Goal: Task Accomplishment & Management: Manage account settings

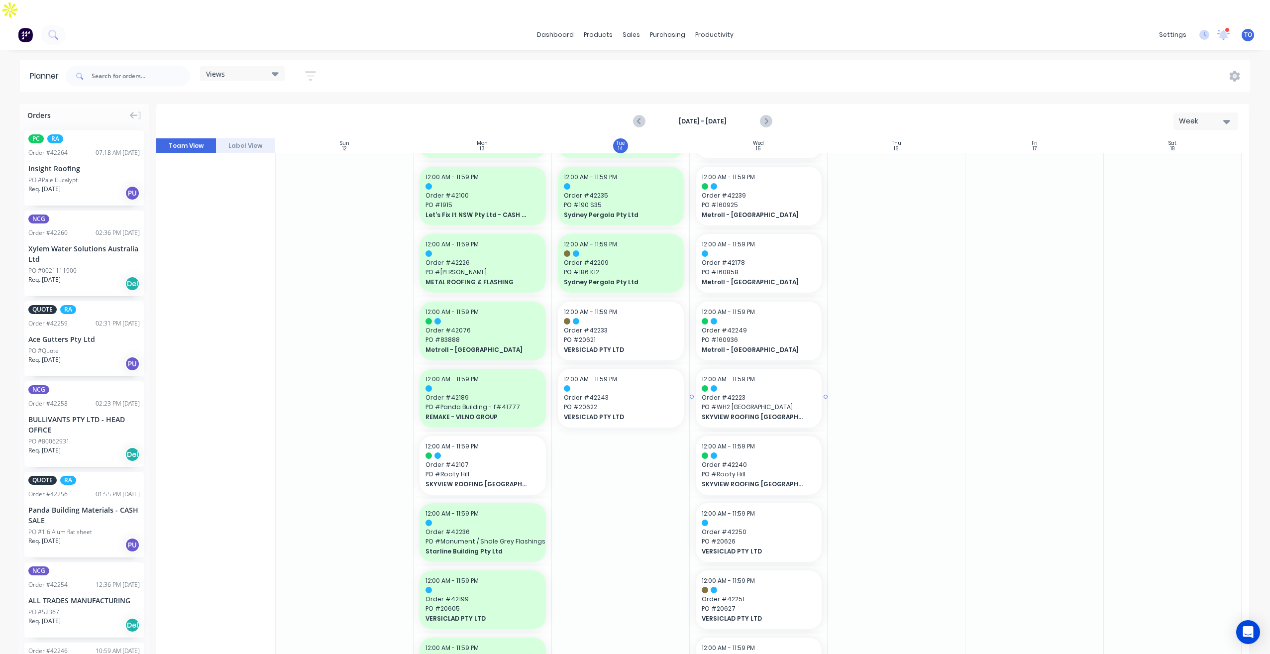
scroll to position [398, 0]
click at [312, 71] on icon "button" at bounding box center [310, 75] width 11 height 9
click at [298, 107] on icon "button" at bounding box center [299, 112] width 7 height 11
click at [240, 178] on div "button" at bounding box center [234, 188] width 20 height 20
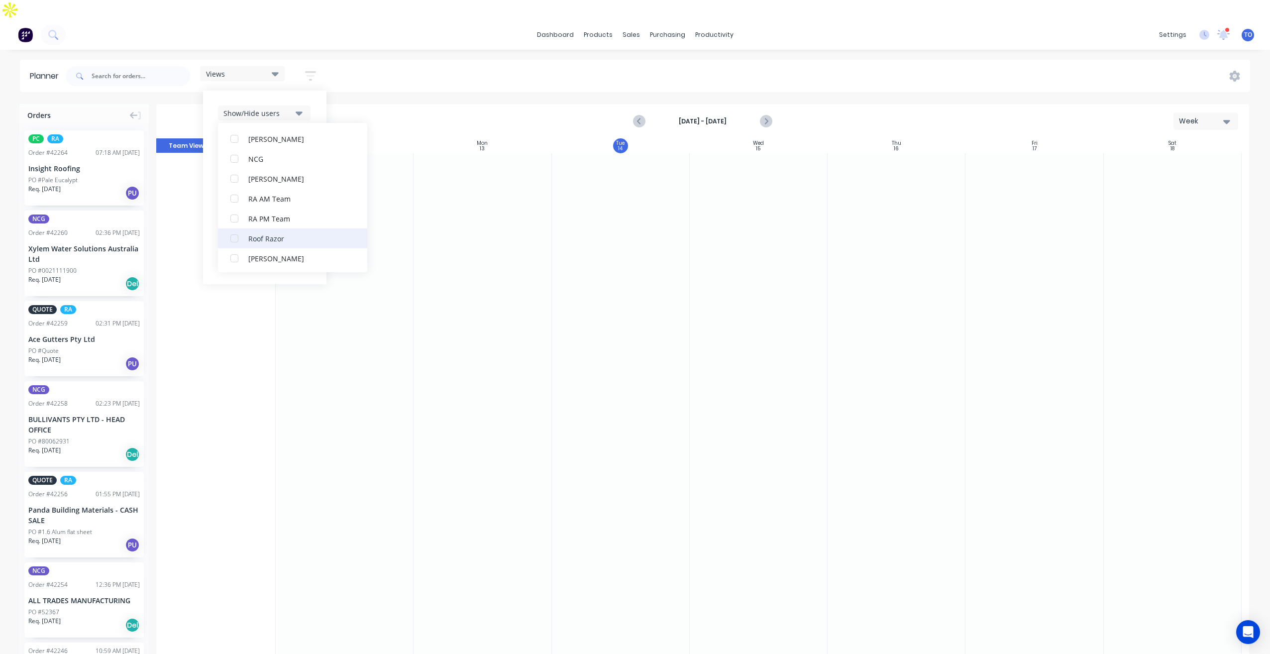
scroll to position [249, 0]
click at [227, 247] on div "button" at bounding box center [234, 257] width 20 height 20
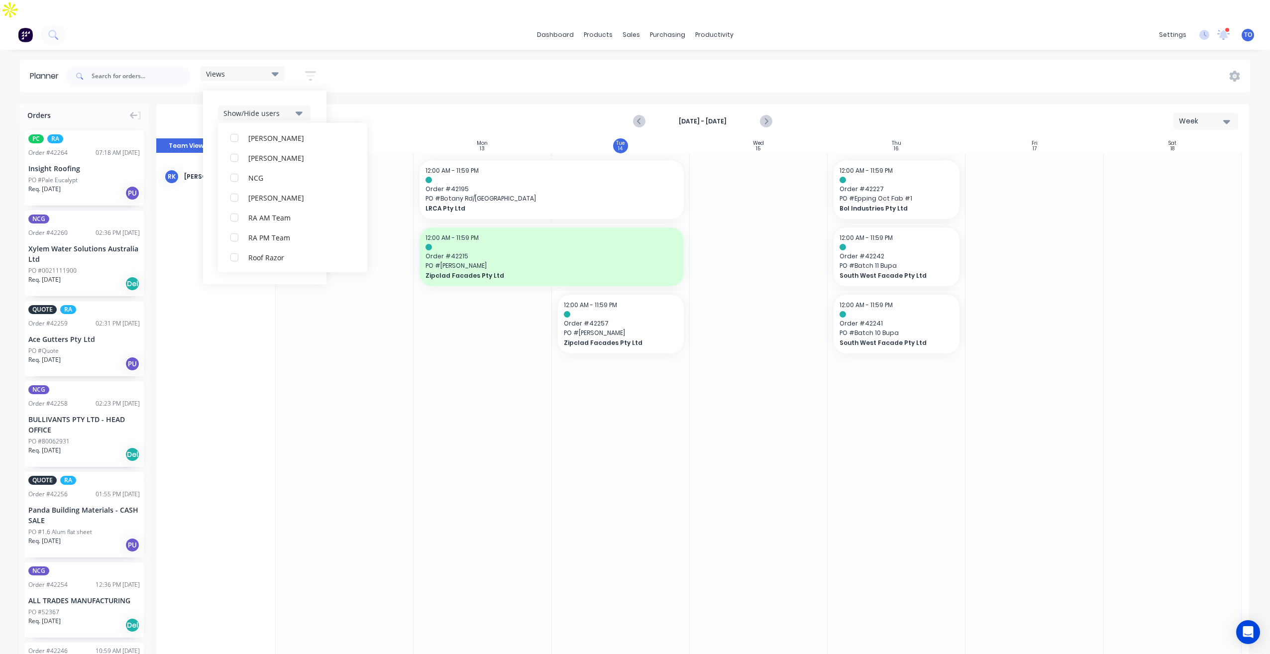
scroll to position [0, 0]
click at [428, 61] on div "Views Save new view None (Default) edit Iraking edit [PERSON_NAME] edit [PERSON…" at bounding box center [657, 76] width 1186 height 30
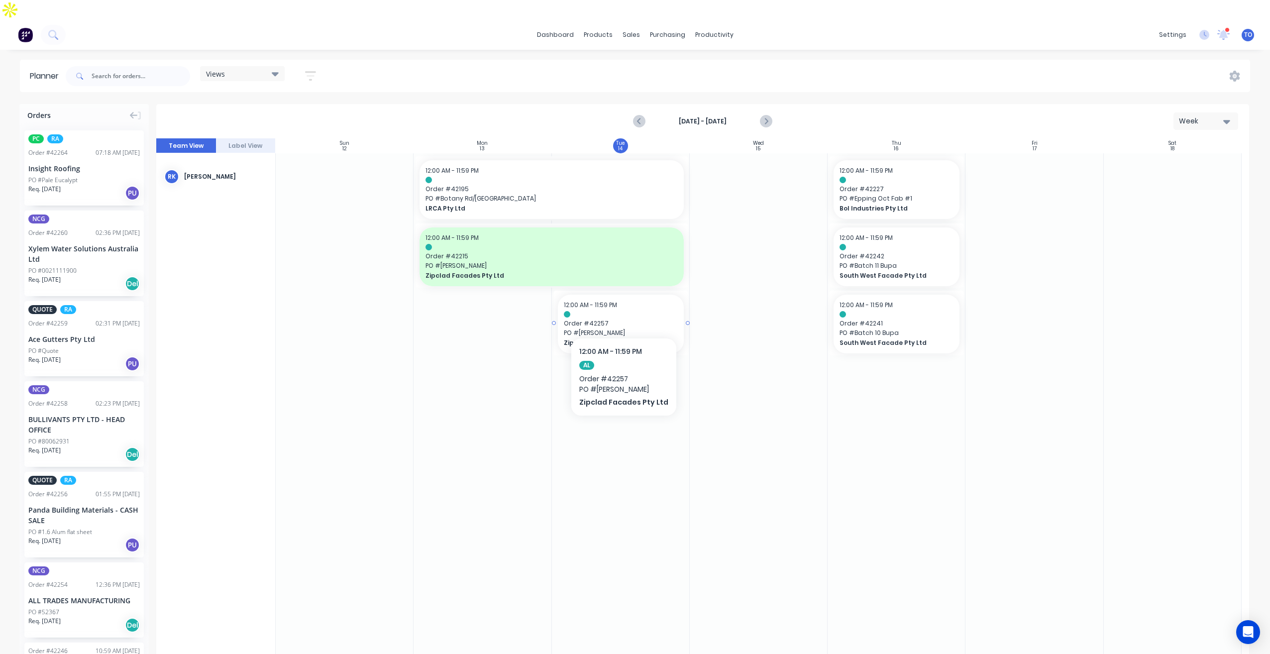
click at [619, 338] on span "Zipclad Facades Pty Ltd" at bounding box center [615, 342] width 103 height 9
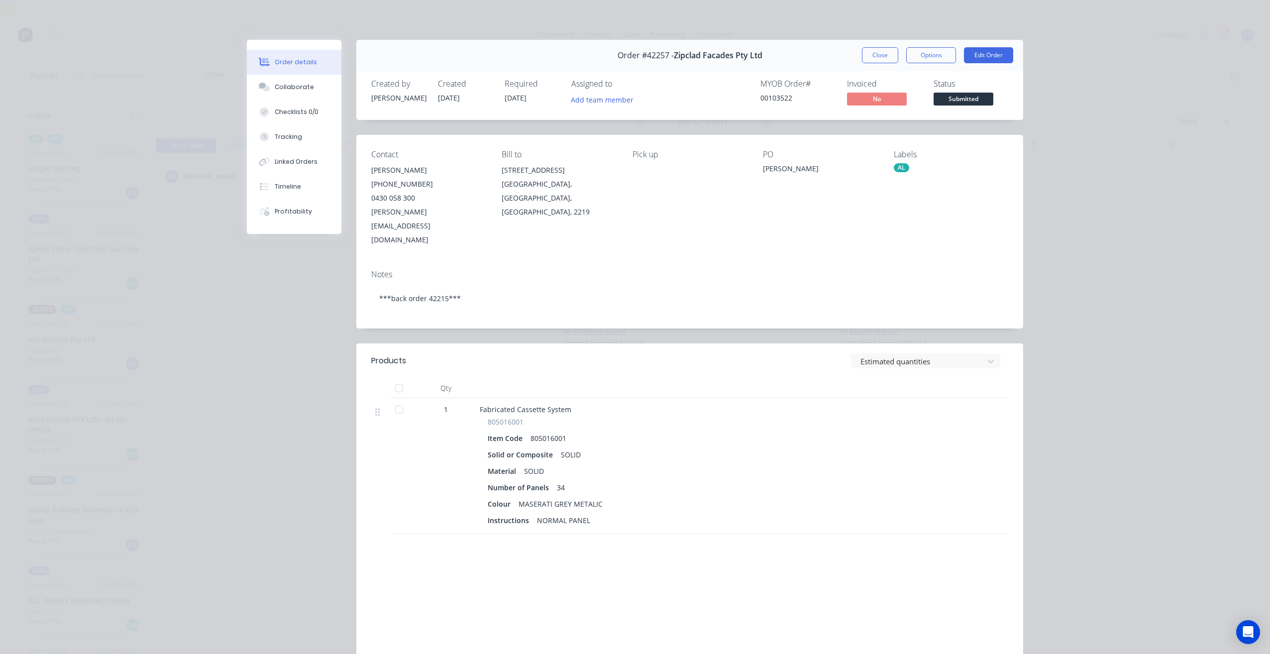
drag, startPoint x: 876, startPoint y: 56, endPoint x: 861, endPoint y: 199, distance: 144.1
click at [862, 199] on div "Order #42257 - Zipclad Facades Pty Ltd Close Options Edit Order Created by [PER…" at bounding box center [635, 375] width 776 height 671
click at [891, 56] on button "Close" at bounding box center [880, 55] width 36 height 16
click at [278, 101] on button "Checklists 0/0" at bounding box center [294, 112] width 95 height 25
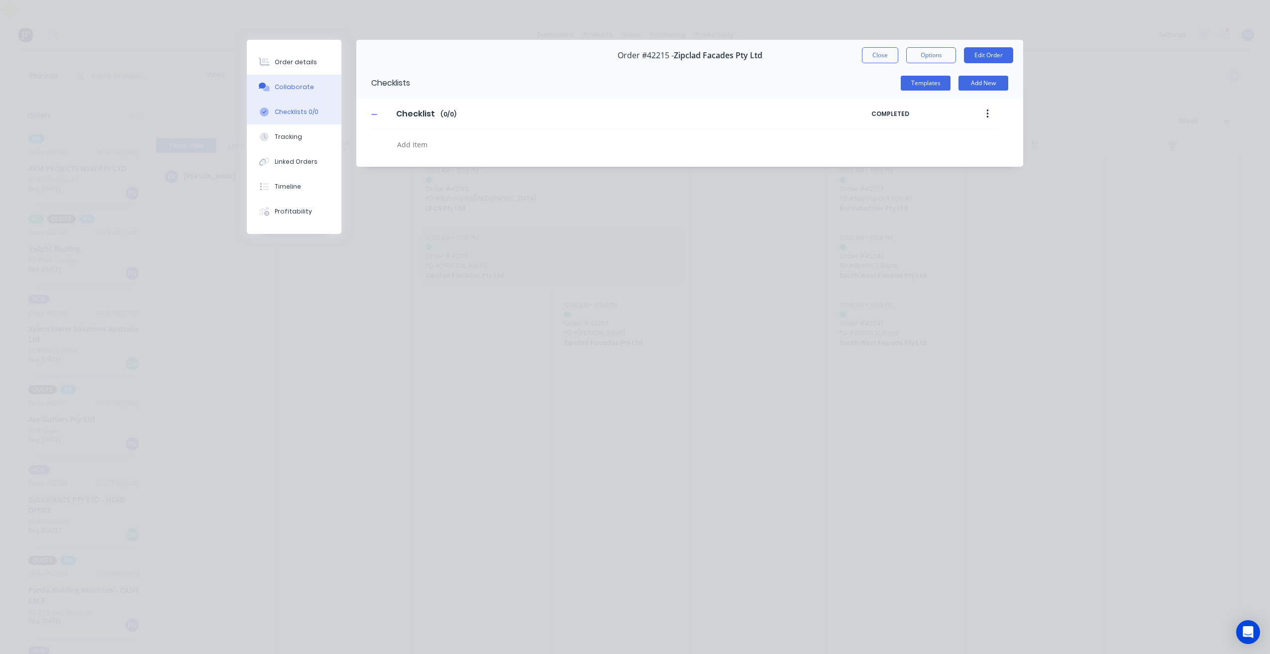
click at [282, 94] on button "Collaborate" at bounding box center [294, 87] width 95 height 25
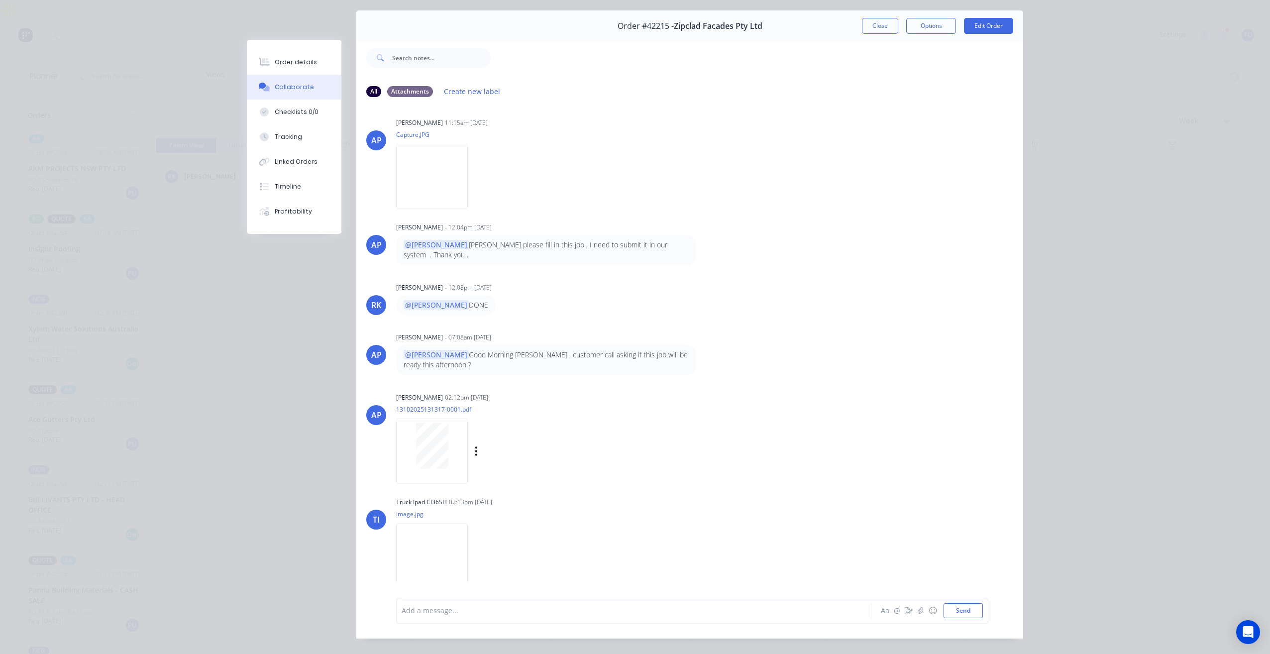
scroll to position [45, 0]
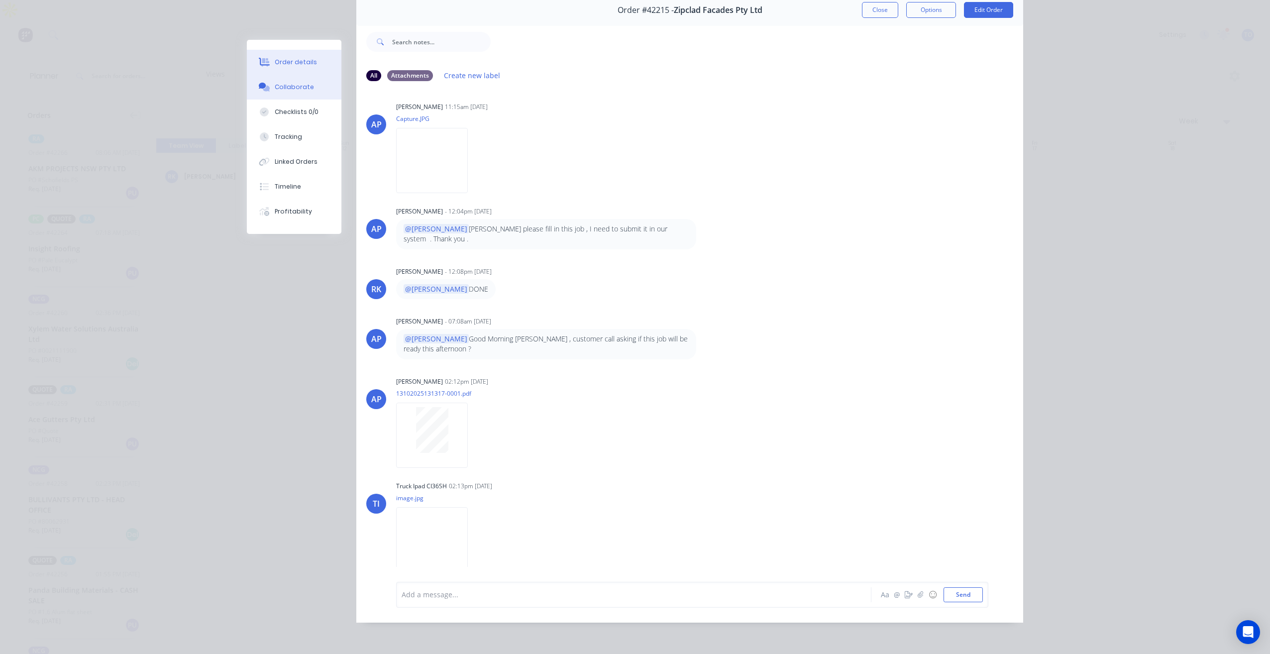
click at [291, 60] on div "Order details" at bounding box center [296, 62] width 42 height 9
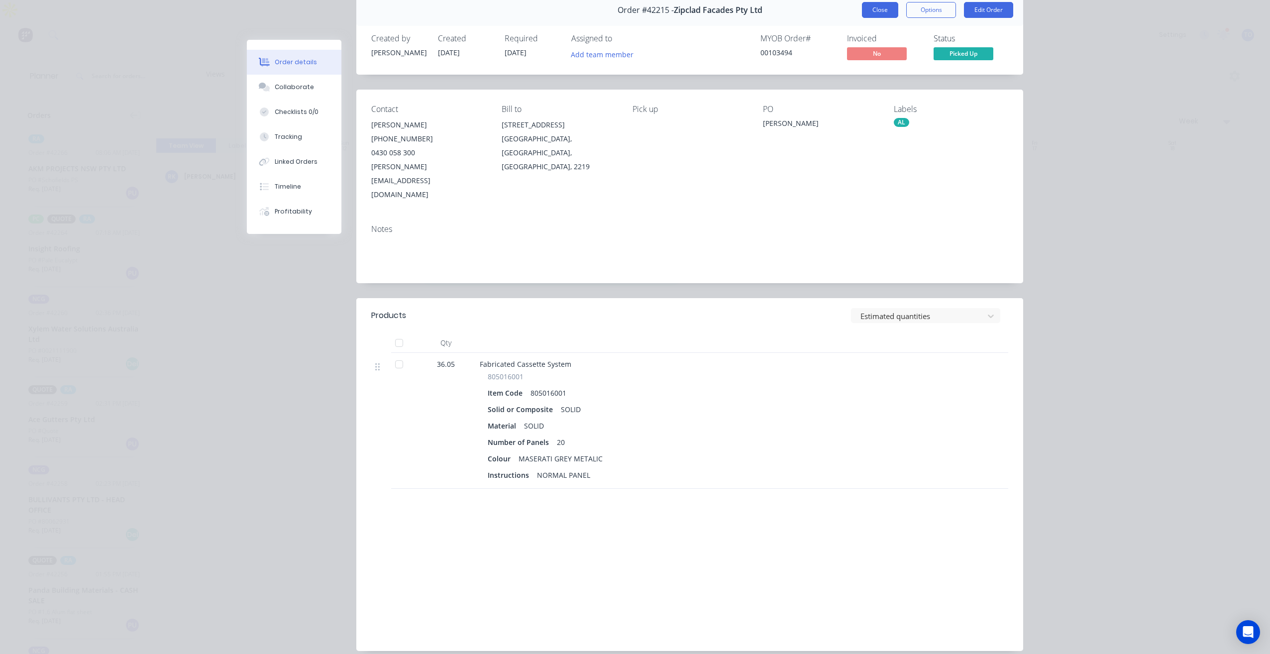
click at [868, 8] on button "Close" at bounding box center [880, 10] width 36 height 16
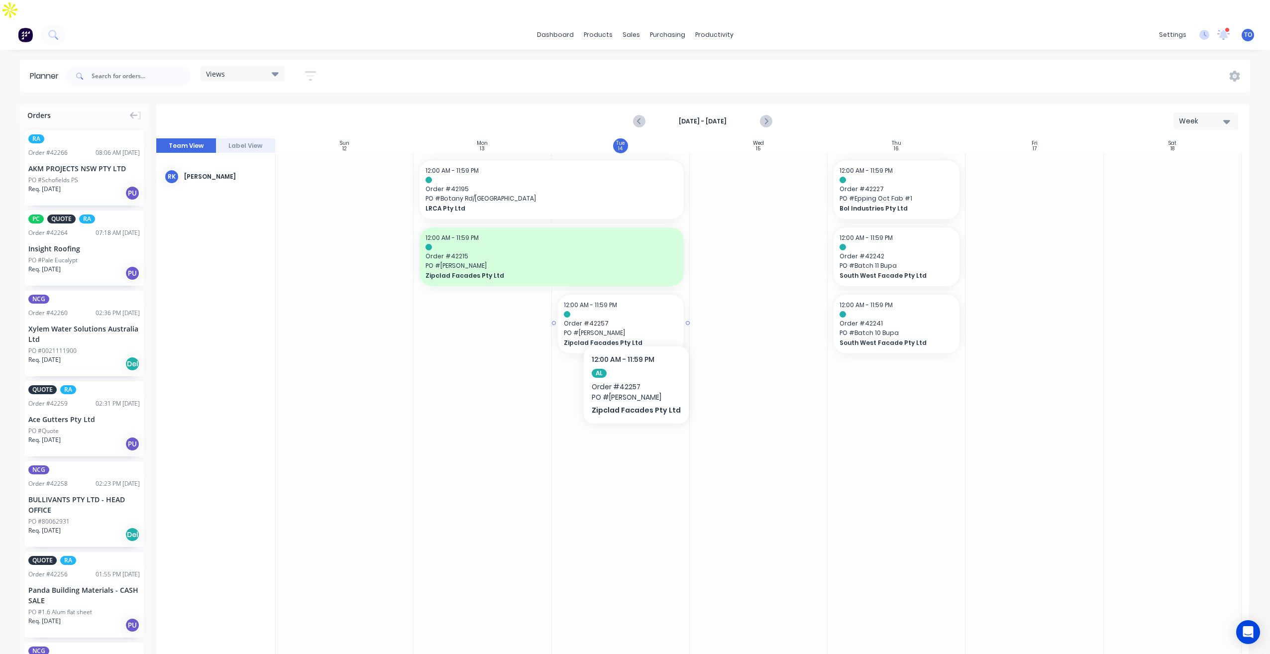
click at [636, 328] on span "PO # [PERSON_NAME]" at bounding box center [621, 332] width 114 height 9
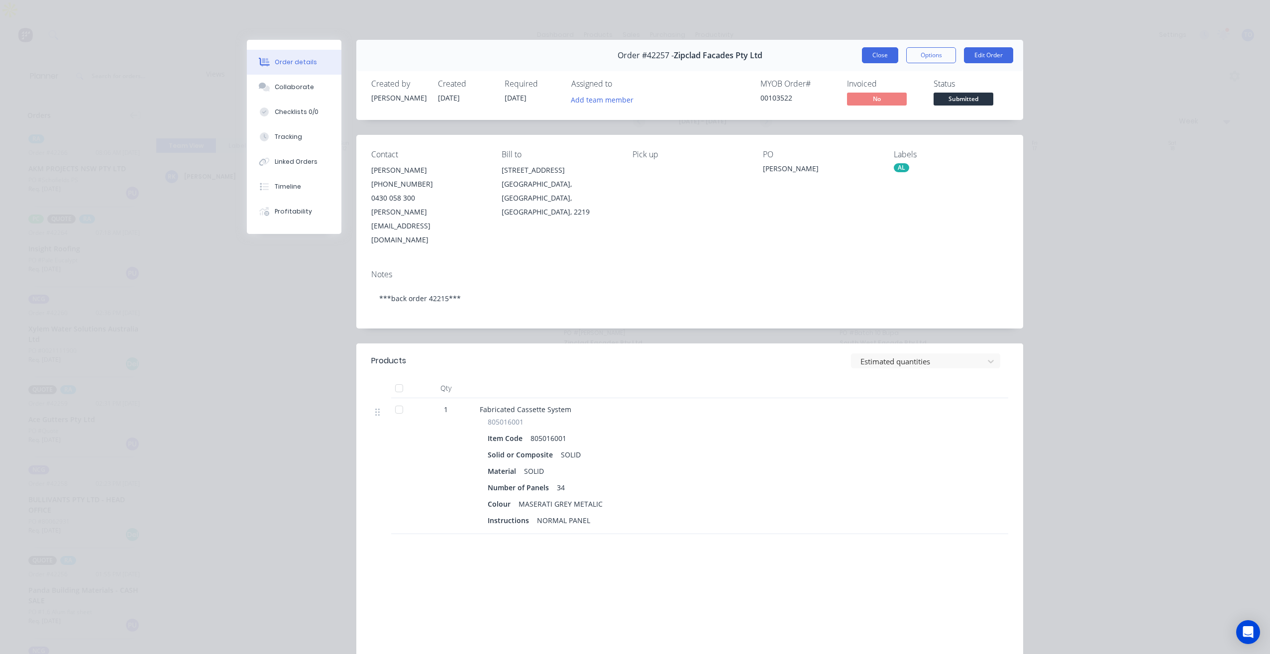
click at [870, 55] on button "Close" at bounding box center [880, 55] width 36 height 16
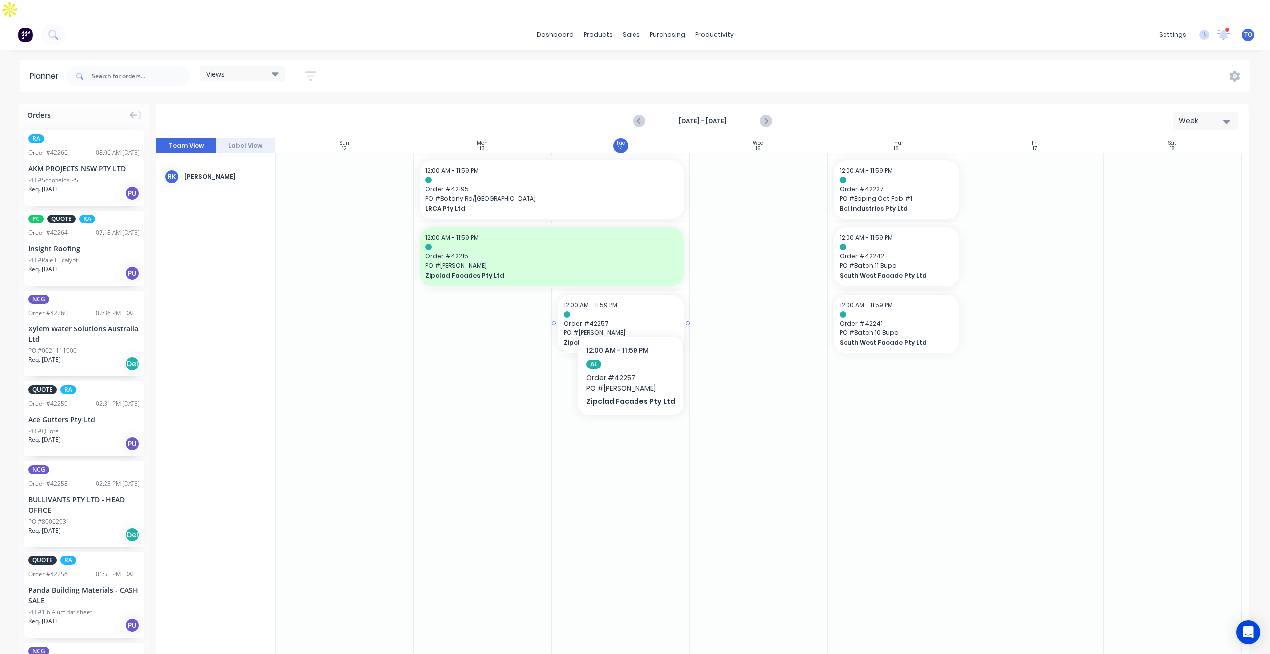
click at [624, 328] on span "PO # [PERSON_NAME]" at bounding box center [621, 332] width 114 height 9
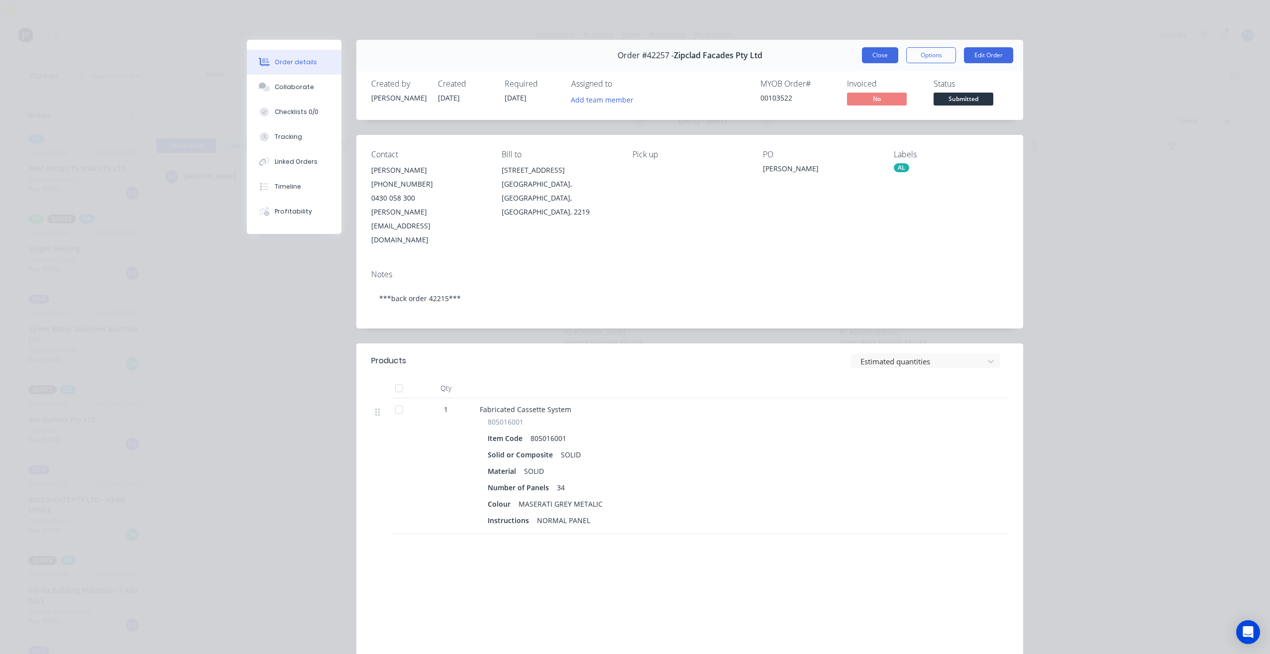
click at [869, 59] on button "Close" at bounding box center [880, 55] width 36 height 16
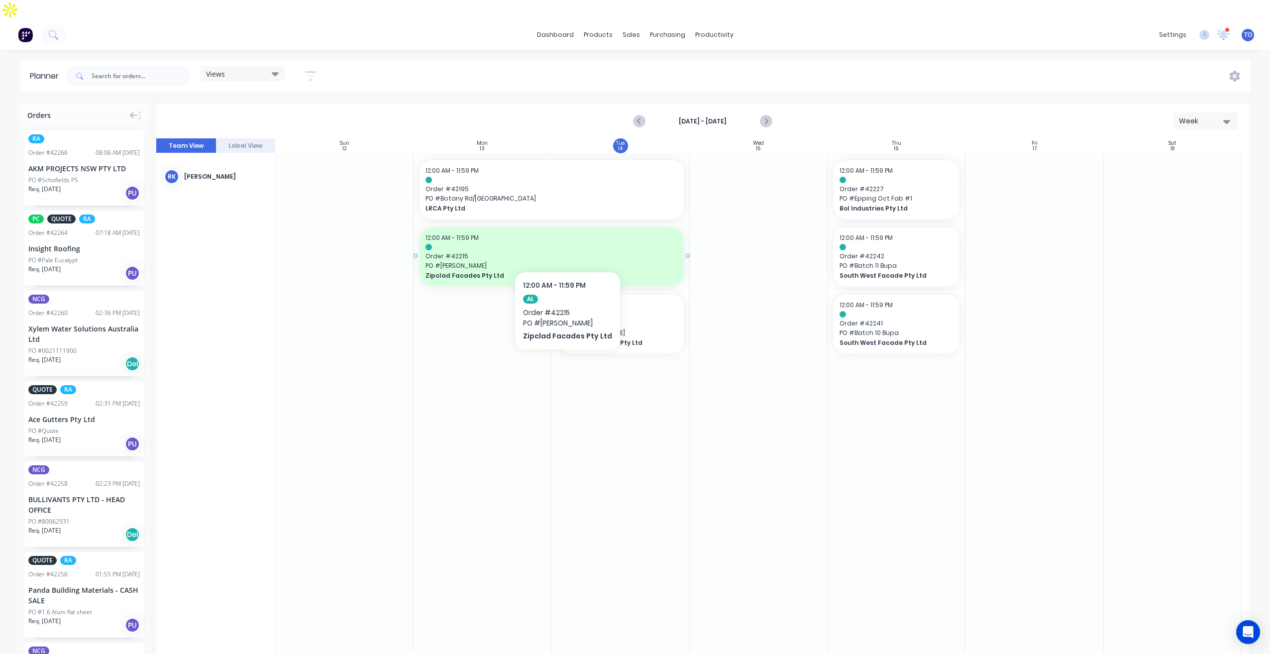
click at [567, 252] on span "Order # 42215" at bounding box center [552, 256] width 252 height 9
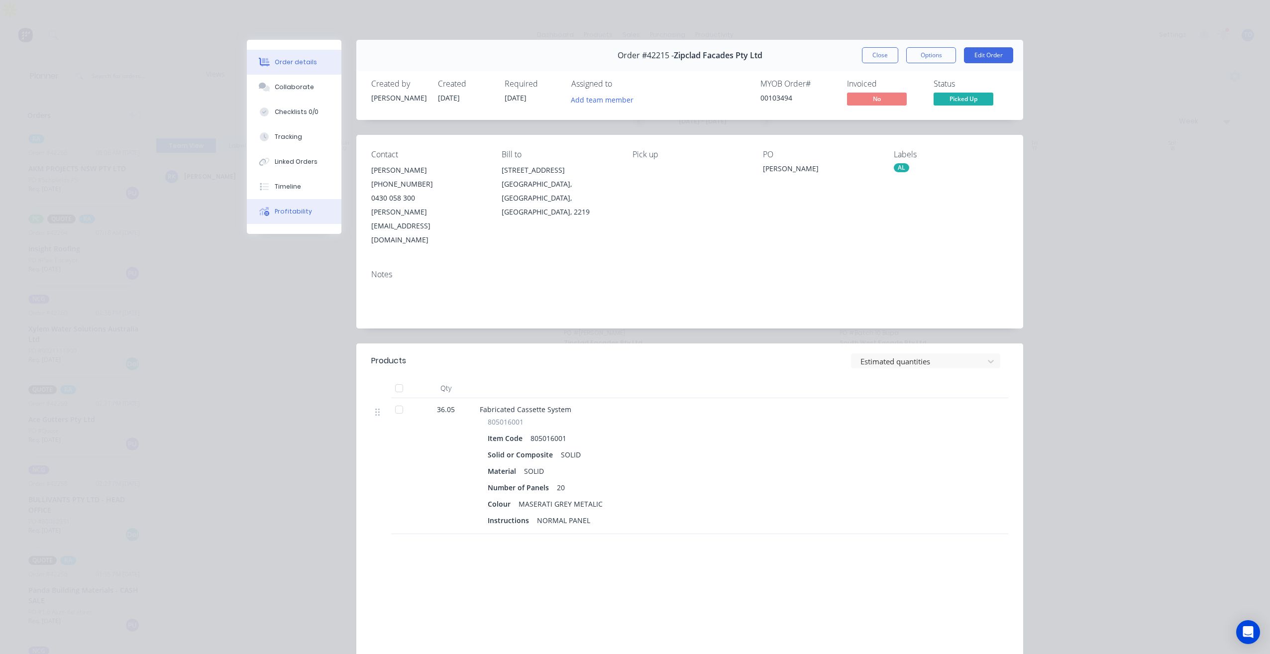
click at [302, 213] on div "Profitability" at bounding box center [293, 211] width 37 height 9
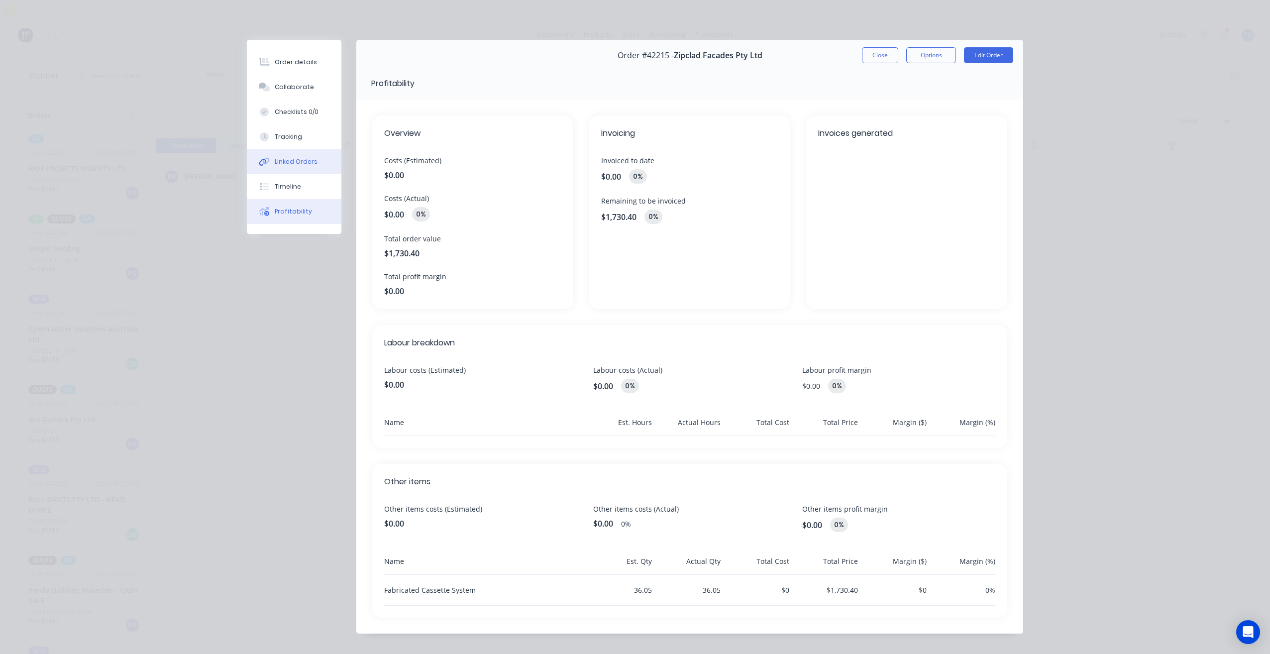
click at [322, 158] on button "Linked Orders" at bounding box center [294, 161] width 95 height 25
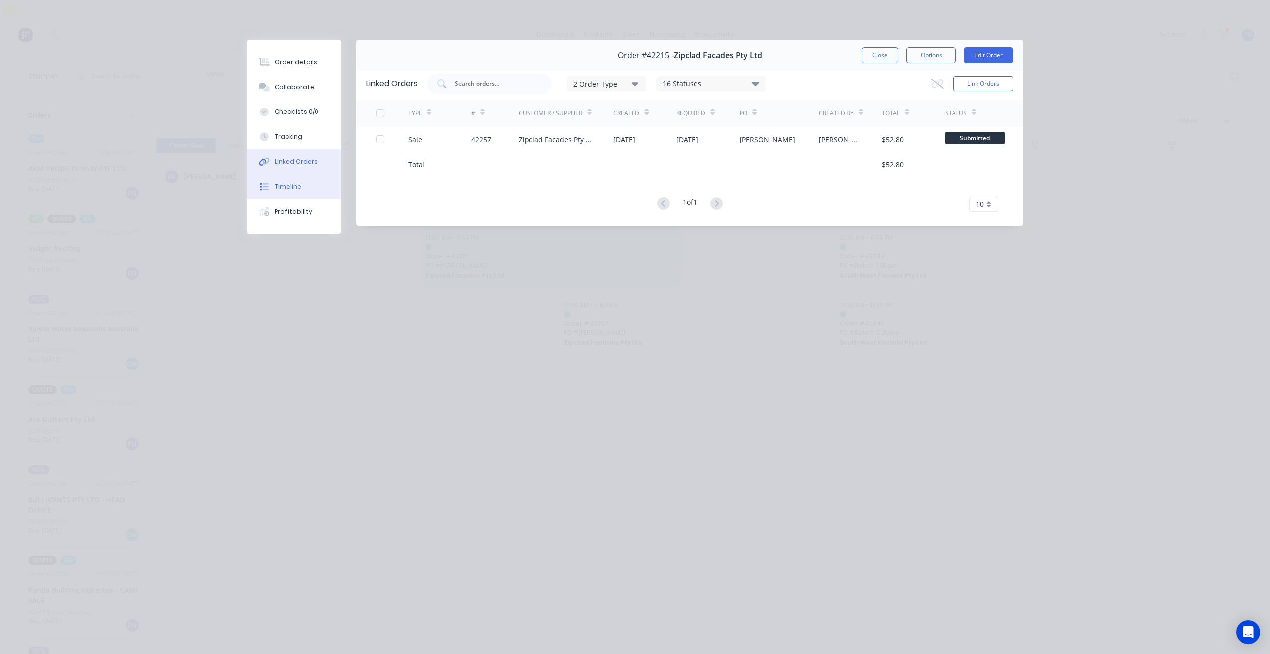
click at [284, 180] on button "Timeline" at bounding box center [294, 186] width 95 height 25
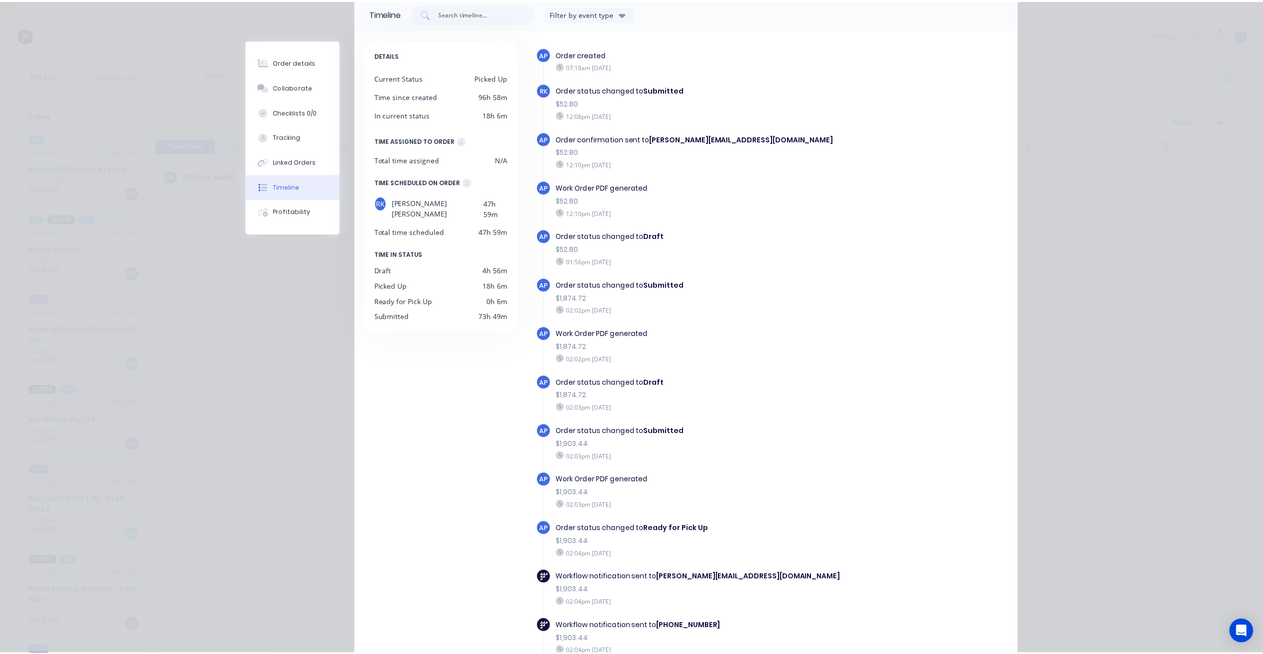
scroll to position [0, 0]
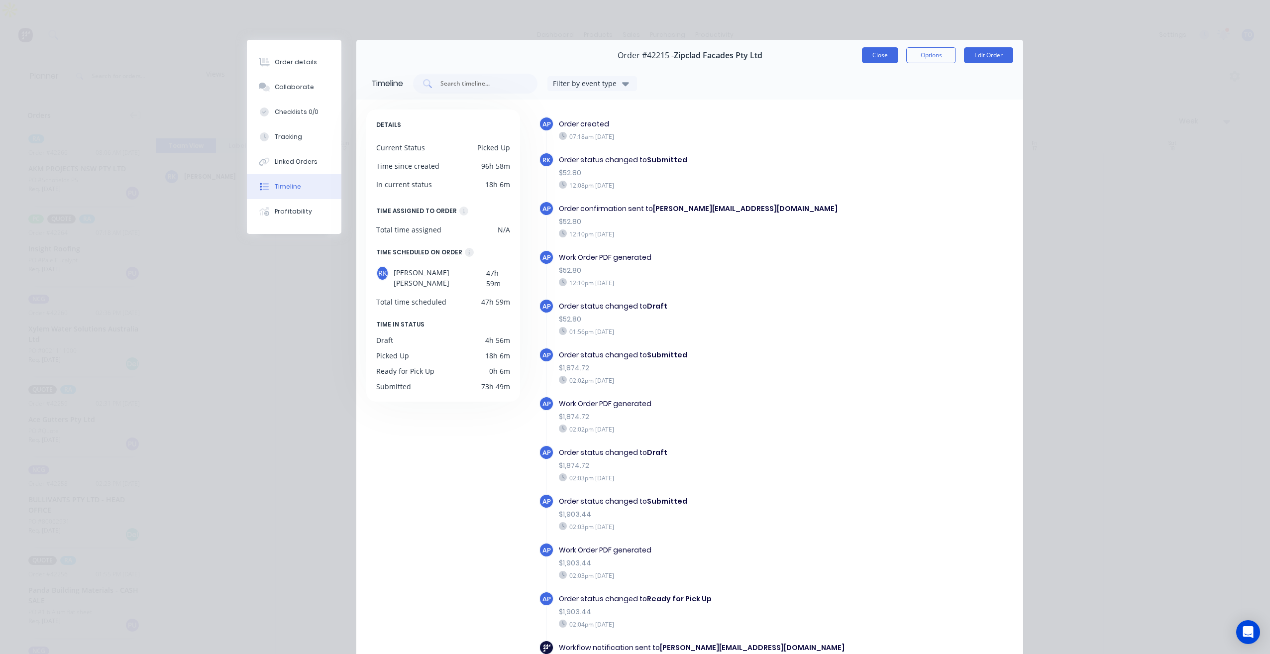
click at [886, 57] on button "Close" at bounding box center [880, 55] width 36 height 16
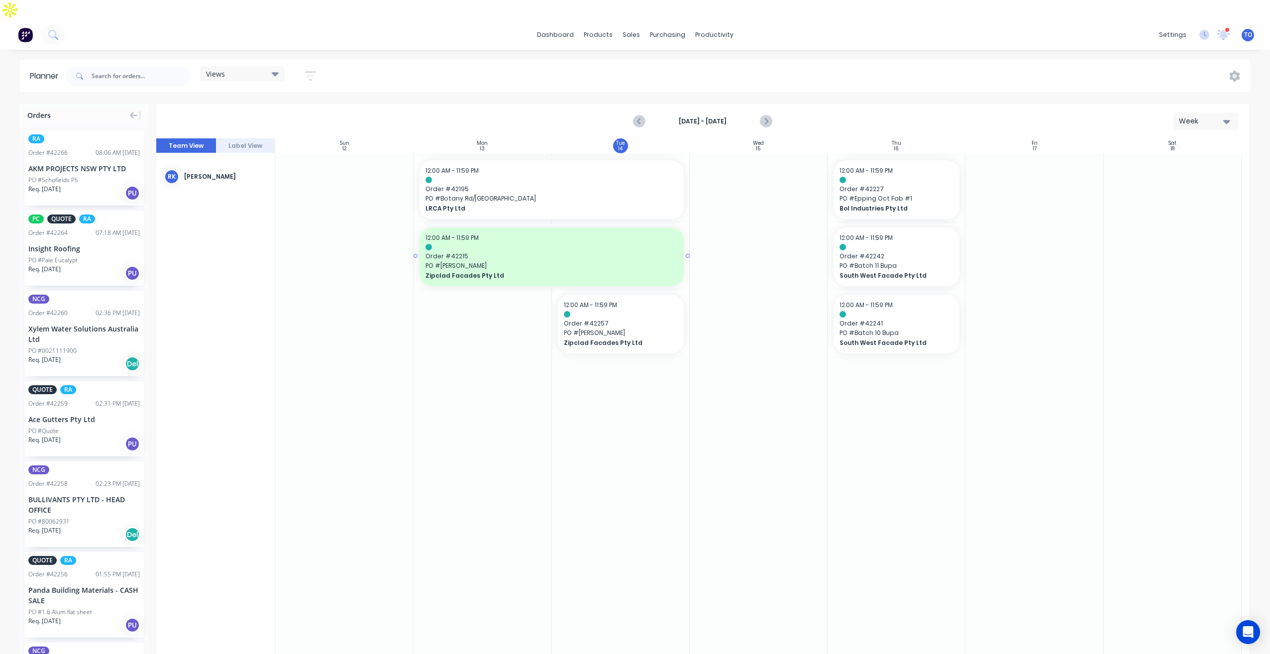
click at [515, 244] on div at bounding box center [552, 247] width 252 height 6
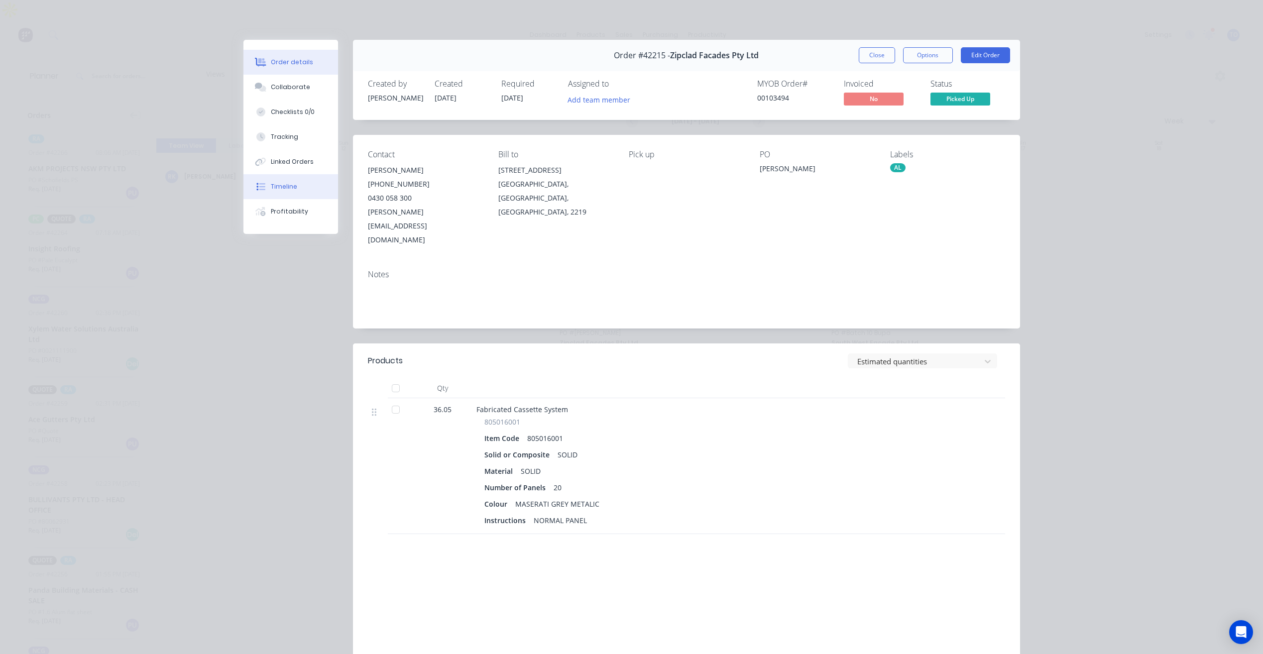
click at [291, 189] on div "Timeline" at bounding box center [284, 186] width 26 height 9
